Goal: Navigation & Orientation: Find specific page/section

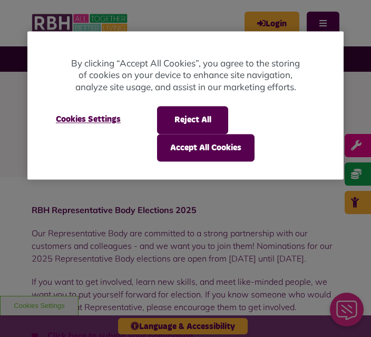
click at [239, 151] on button "Accept All Cookies" at bounding box center [206, 147] width 98 height 27
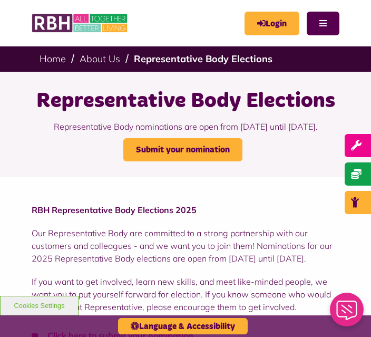
click at [59, 62] on link "Home" at bounding box center [53, 59] width 26 height 12
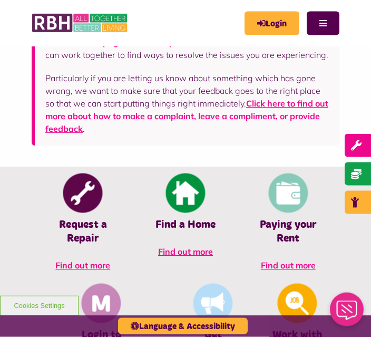
scroll to position [347, 0]
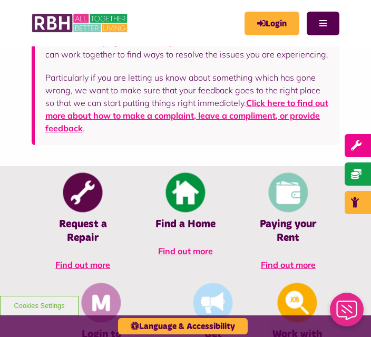
click at [158, 256] on span "Find out more" at bounding box center [185, 251] width 55 height 11
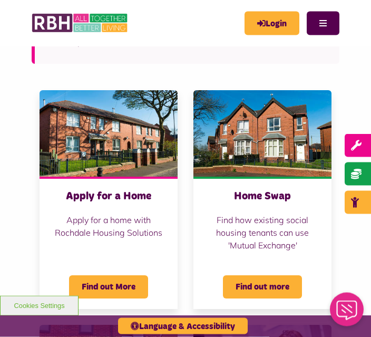
scroll to position [278, 0]
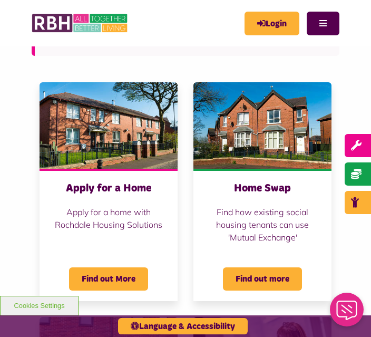
click at [273, 274] on span "Find out more" at bounding box center [262, 278] width 79 height 23
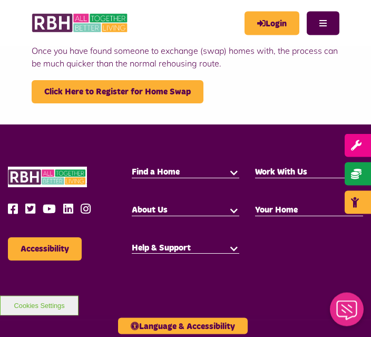
scroll to position [258, 0]
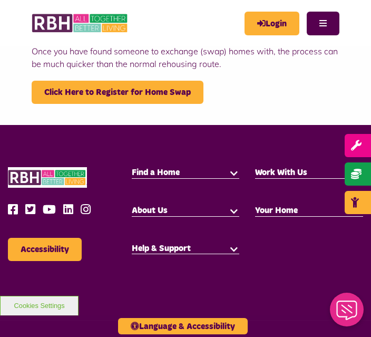
click at [180, 176] on h5 "Find a Home" at bounding box center [186, 173] width 108 height 12
click at [233, 178] on button "button" at bounding box center [234, 172] width 11 height 11
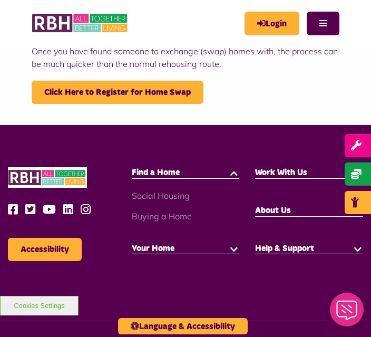
click at [180, 198] on link "Social Housing" at bounding box center [161, 195] width 58 height 11
